Goal: Check status: Check status

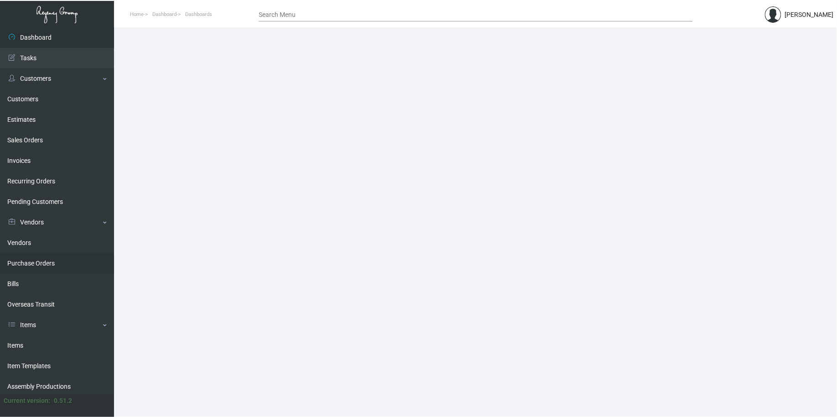
click at [49, 265] on link "Purchase Orders" at bounding box center [57, 263] width 114 height 21
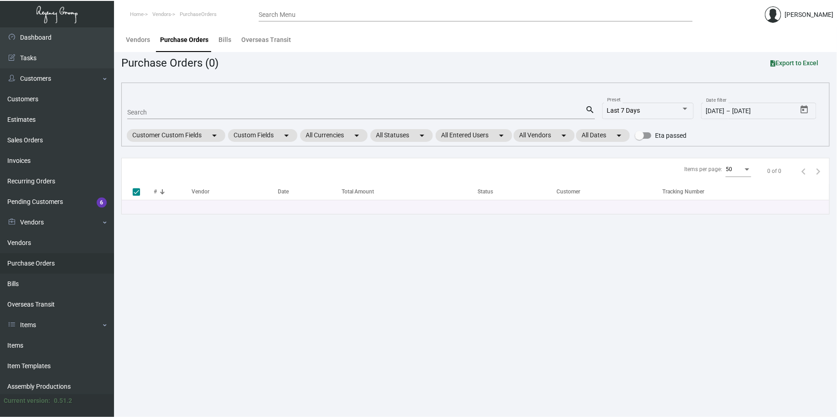
click at [324, 110] on input "Search" at bounding box center [356, 112] width 458 height 7
type input "99470"
checkbox input "false"
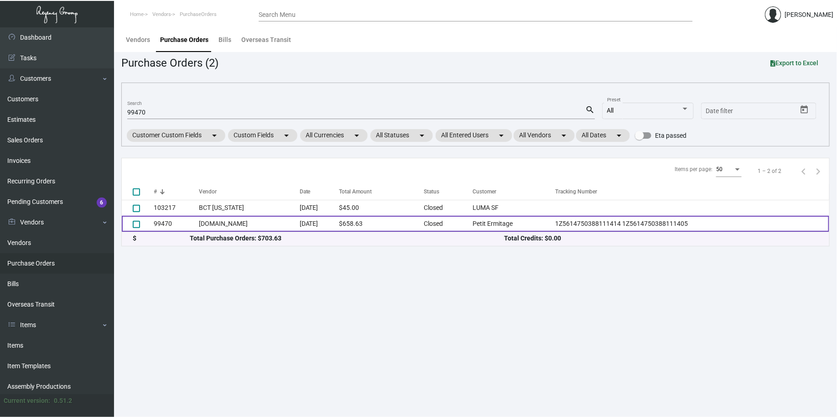
click at [366, 222] on td "$658.63" at bounding box center [381, 224] width 85 height 16
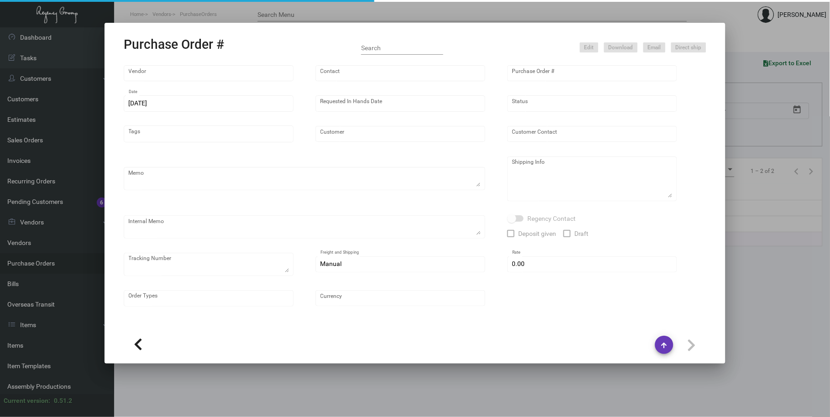
type input "[DOMAIN_NAME]"
type input "Orders -"
type input "99470"
type input "[DATE]"
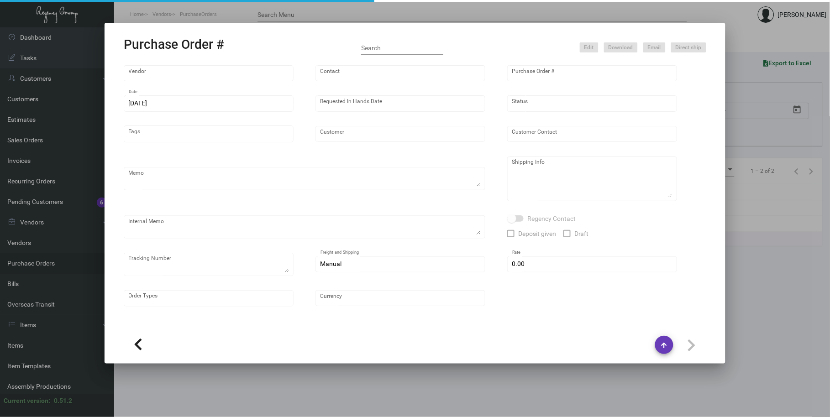
type input "Petit Ermitage"
type input "Front Desk"
type textarea "PLEASE SEND PDF PROOFS TO OUR ART TEAM ; [EMAIL_ADDRESS][DOMAIN_NAME] WITH ME I…"
type textarea "[GEOGRAPHIC_DATA] - Front Desk [STREET_ADDRESS][PERSON_NAME]"
type textarea "1Z5614750388111414 1Z5614750388111405"
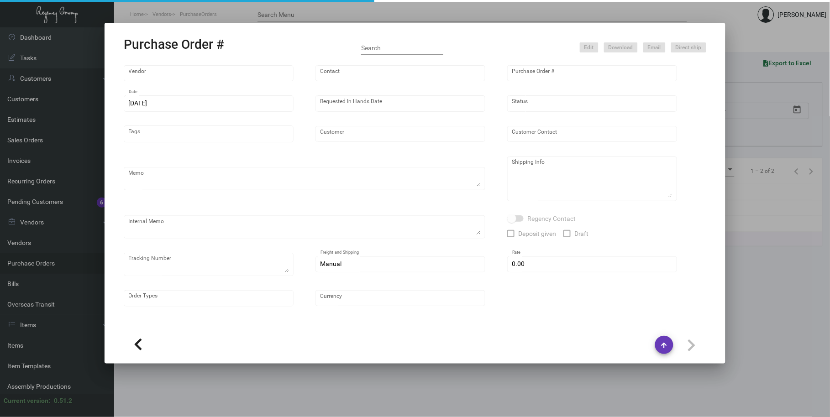
type input "$ 0.00"
type input "United States Dollar $"
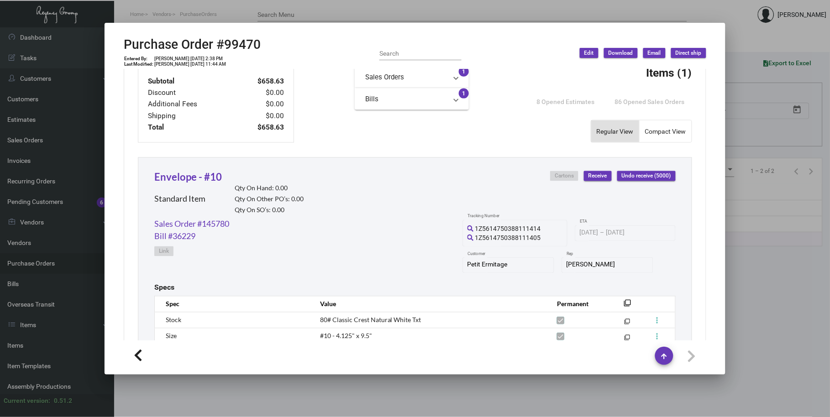
scroll to position [422, 0]
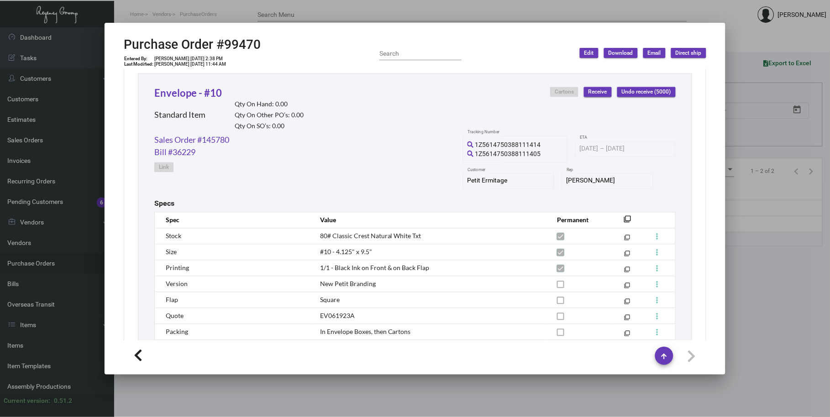
click at [135, 139] on div "Subtotal $658.63 Discount $0.00 Additional Fees $0.00 Shipping $0.00 Total $658…" at bounding box center [415, 193] width 582 height 450
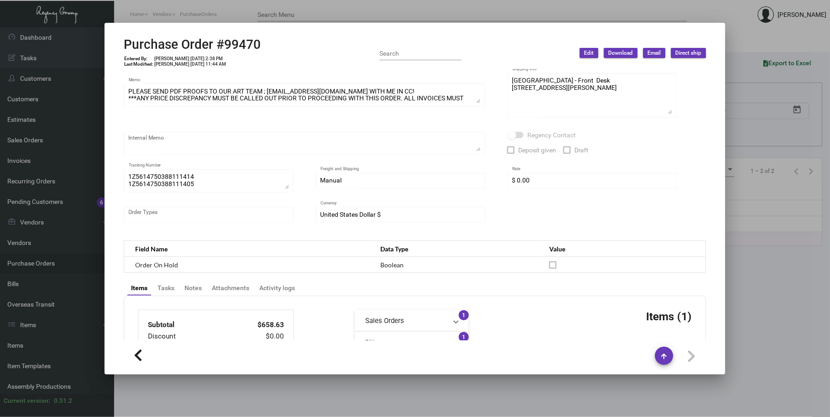
scroll to position [0, 0]
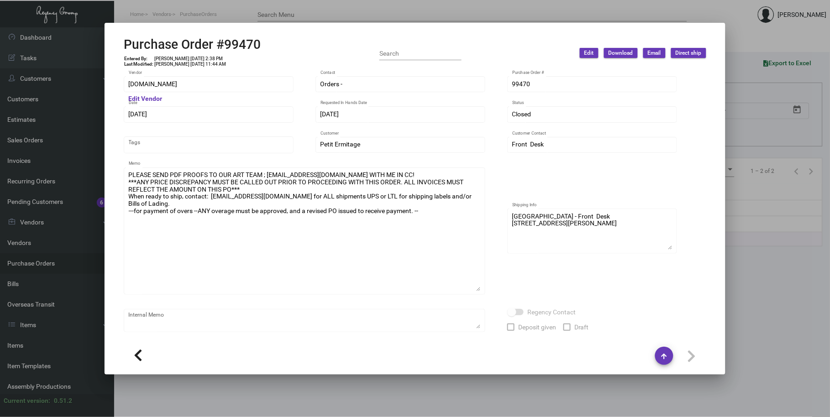
click at [487, 300] on div "[DOMAIN_NAME] Vendor Edit Vendor Orders - Contact 99470 Purchase Order # [DATE]…" at bounding box center [415, 243] width 582 height 336
click at [118, 152] on div "[DOMAIN_NAME] Vendor Edit Vendor Orders - Contact 99470 Purchase Order # [DATE]…" at bounding box center [415, 204] width 604 height 271
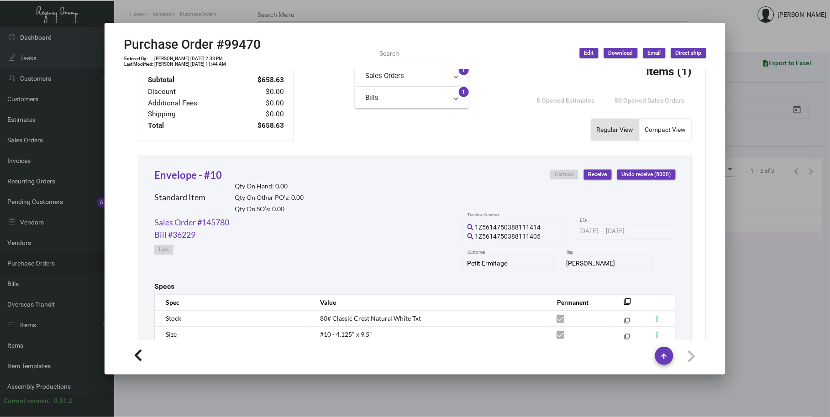
scroll to position [590, 0]
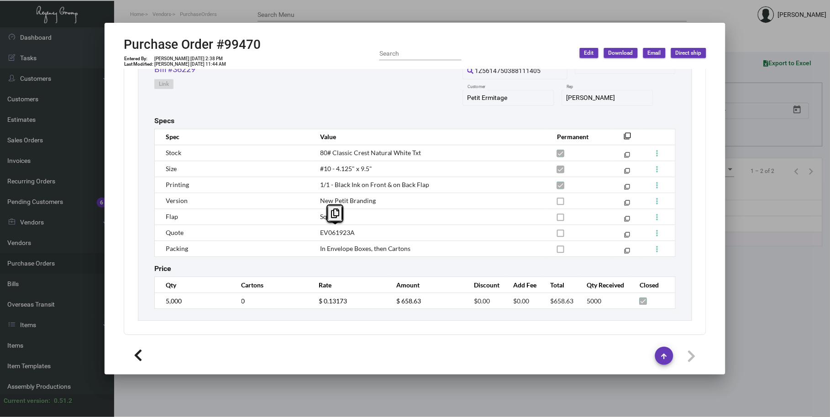
drag, startPoint x: 357, startPoint y: 233, endPoint x: 317, endPoint y: 232, distance: 40.2
click at [317, 232] on td "EV061923A" at bounding box center [429, 232] width 237 height 16
copy span "EV061923A"
